Goal: Complete application form: Complete application form

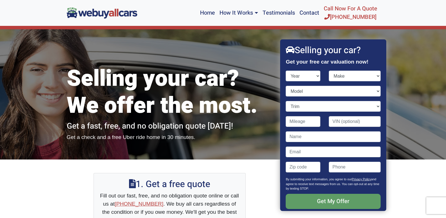
select select "1996"
click option "1996" at bounding box center [0, 0] width 0 height 0
click at [329, 71] on select "Make" at bounding box center [355, 76] width 52 height 11
select select "Buick"
click option "Buick" at bounding box center [0, 0] width 0 height 0
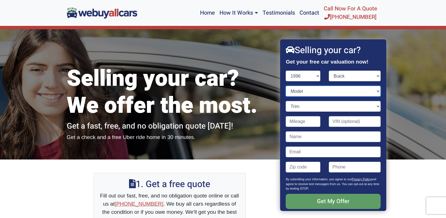
click at [286, 86] on select "Model" at bounding box center [333, 91] width 95 height 11
select select "Regal"
click option "Regal" at bounding box center [0, 0] width 0 height 0
click at [286, 101] on select "Trim" at bounding box center [333, 106] width 95 height 11
select select "Custom 4dr Sedan"
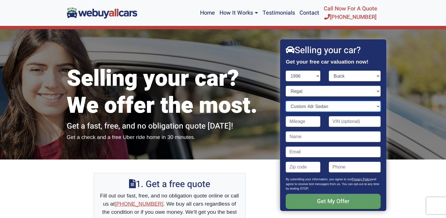
click option "Custom 4dr Sedan" at bounding box center [0, 0] width 0 height 0
click at [304, 120] on input "Contact form" at bounding box center [303, 121] width 35 height 11
type input "115,000"
click at [361, 121] on input "Contact form" at bounding box center [355, 121] width 52 height 11
paste input "2g4wb52k8t1500735"
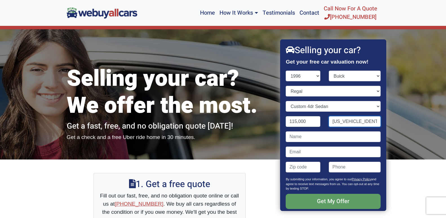
type input "[US_VEHICLE_IDENTIFICATION_NUMBER]"
click at [330, 137] on input "Contact form" at bounding box center [333, 136] width 95 height 11
type input "[PERSON_NAME]"
type input "[PERSON_NAME][EMAIL_ADDRESS][DOMAIN_NAME]"
type input "-"
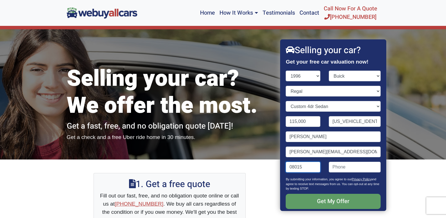
type input "08015"
click at [366, 166] on input "(" at bounding box center [355, 167] width 52 height 11
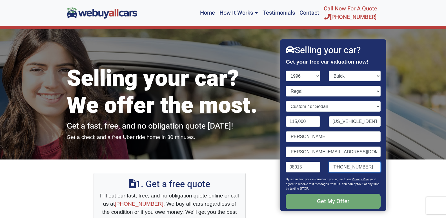
type input "[PHONE_NUMBER]"
click at [364, 205] on input "Get My Offer" at bounding box center [333, 201] width 95 height 15
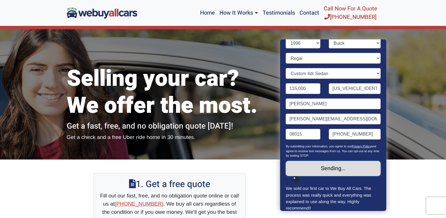
scroll to position [48, 0]
